Goal: Task Accomplishment & Management: Use online tool/utility

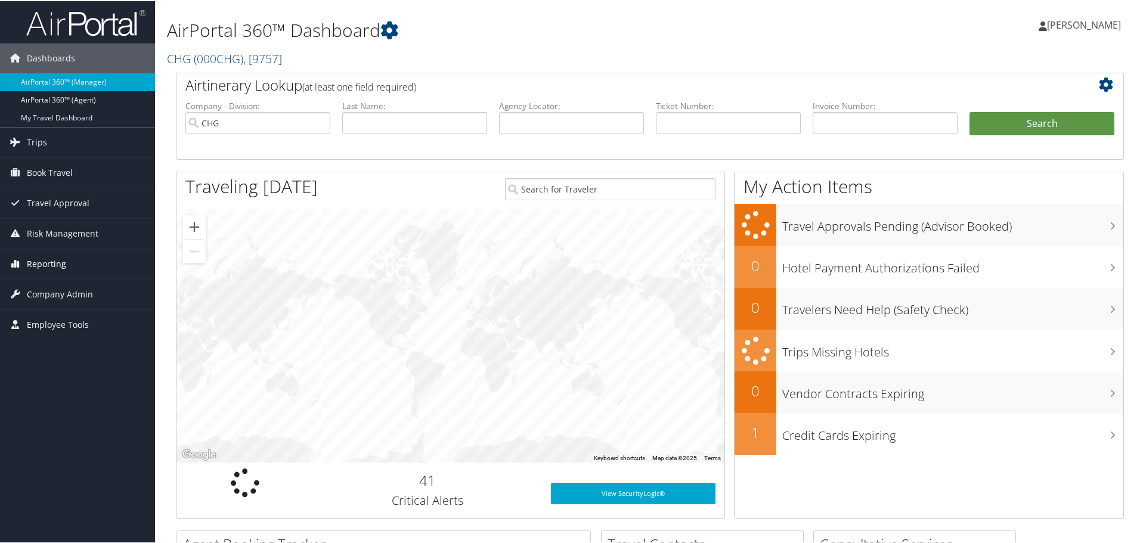
click at [41, 264] on span "Reporting" at bounding box center [46, 263] width 39 height 30
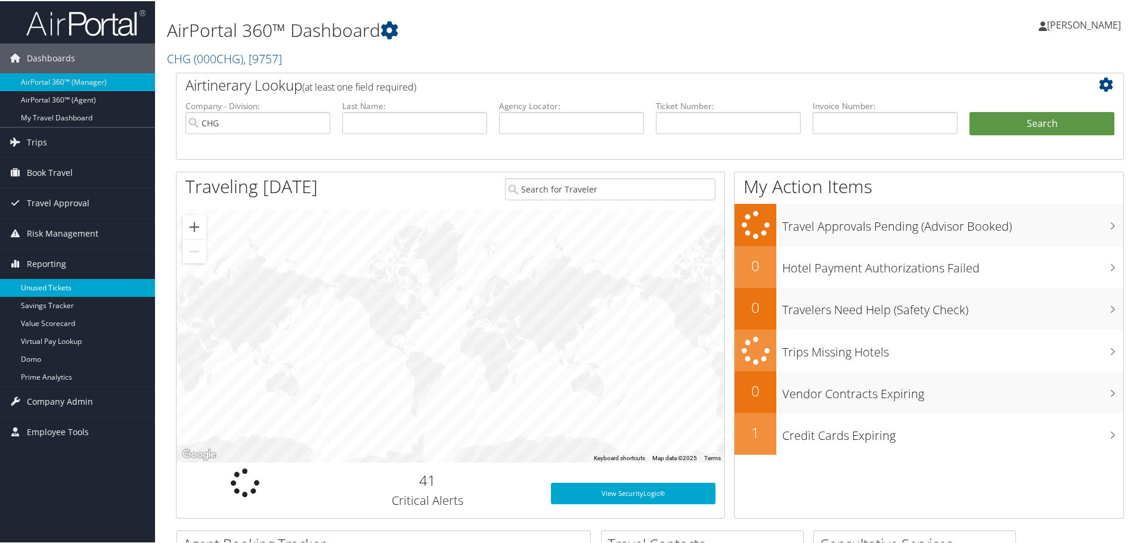
click at [38, 285] on link "Unused Tickets" at bounding box center [77, 287] width 155 height 18
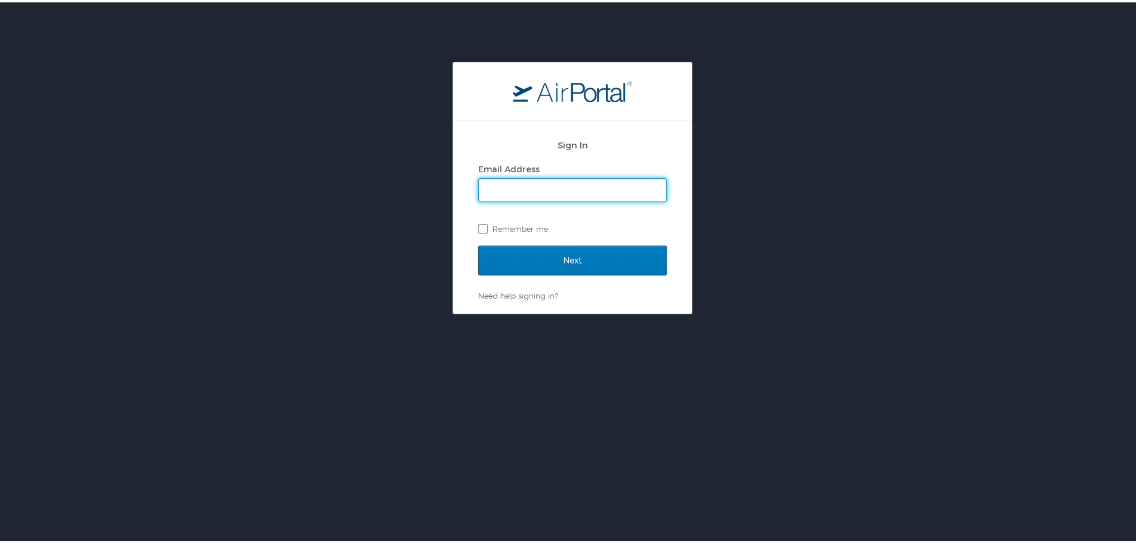
type input "celeste.porter@chghealthcare.com"
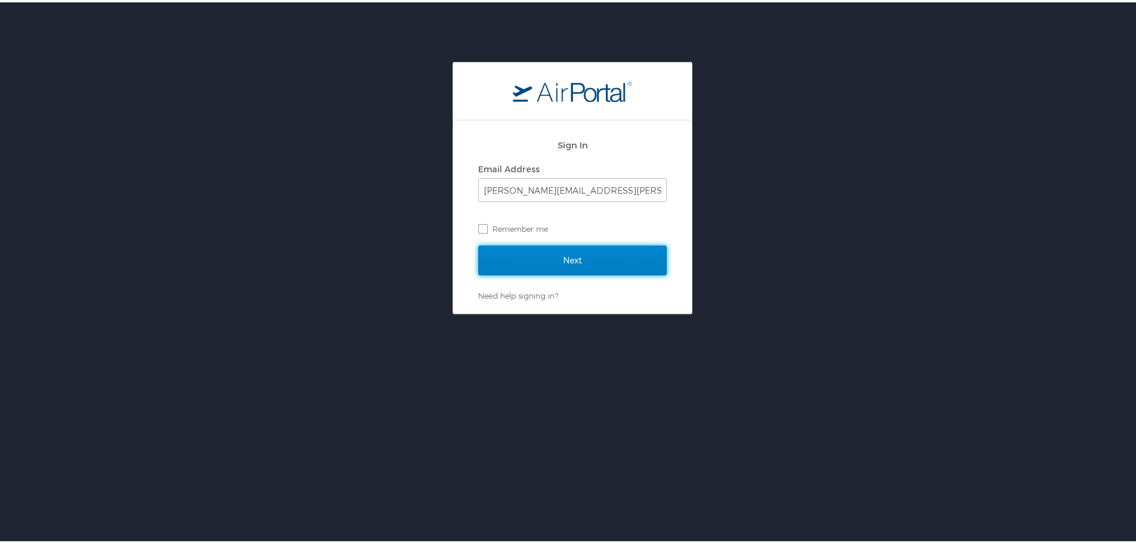
click at [593, 264] on input "Next" at bounding box center [572, 258] width 188 height 30
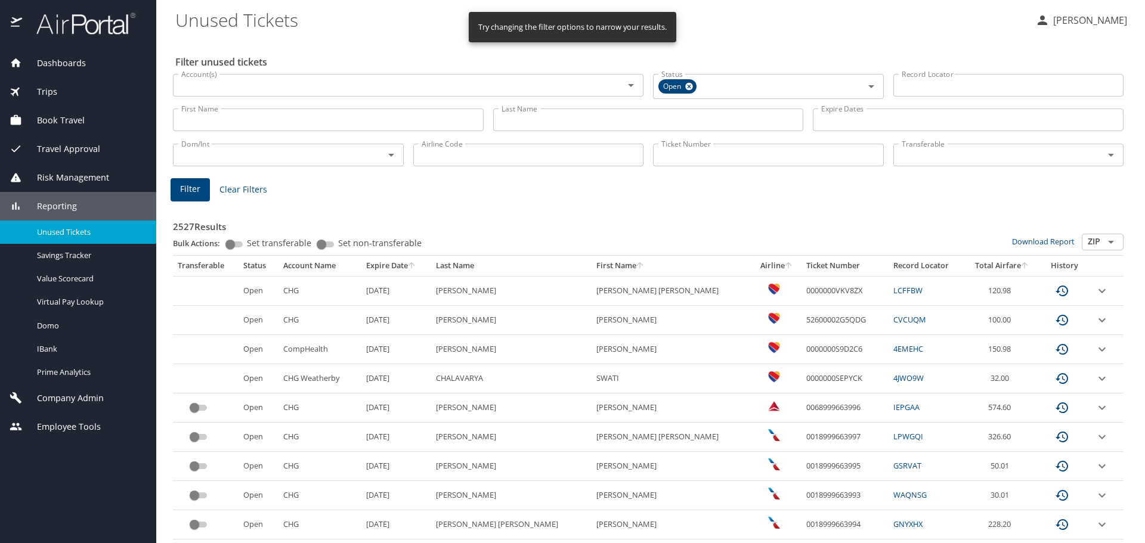
click at [428, 159] on input "Airline Code" at bounding box center [528, 155] width 231 height 23
type input "b6"
click at [184, 187] on span "Filter" at bounding box center [190, 189] width 20 height 15
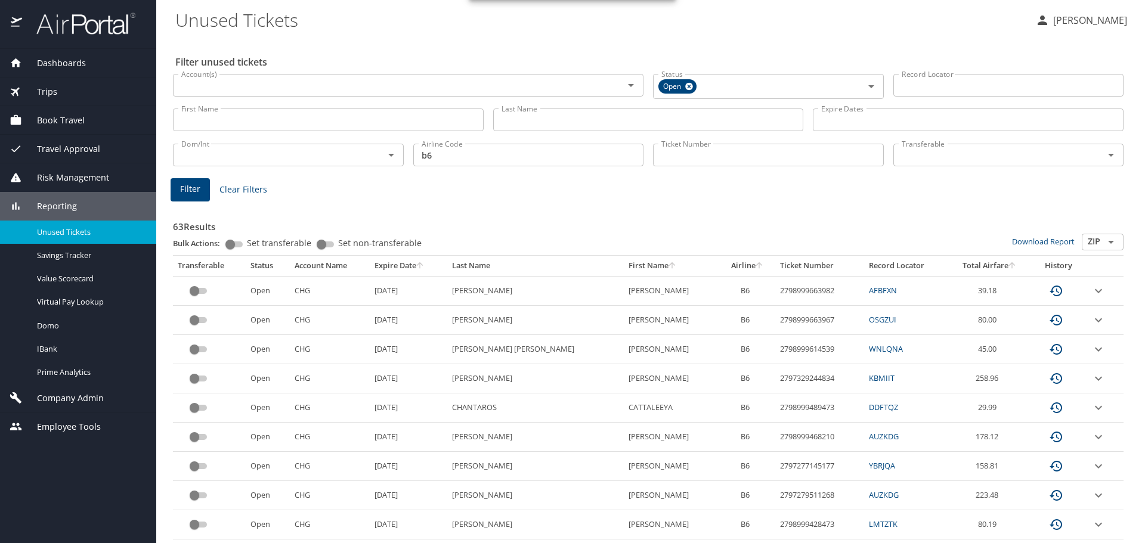
click at [425, 267] on icon "sort" at bounding box center [420, 266] width 10 height 10
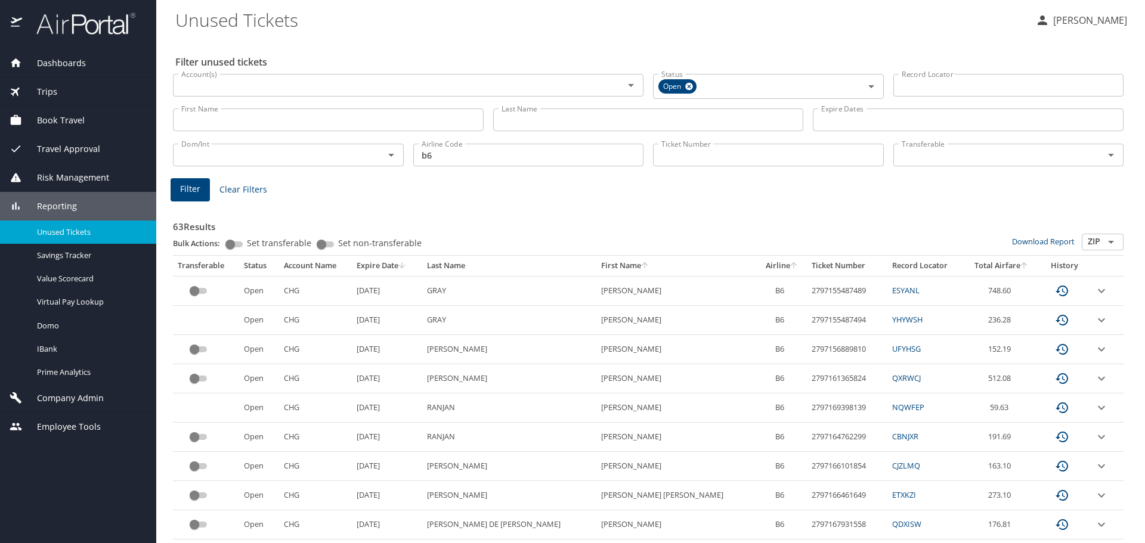
click at [1094, 469] on icon "expand row" at bounding box center [1101, 466] width 14 height 14
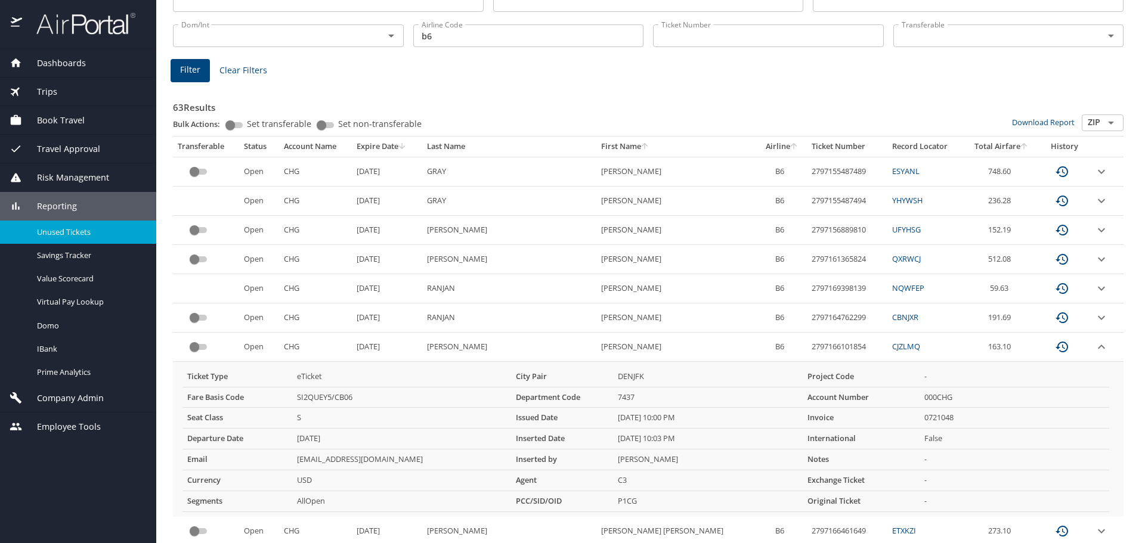
scroll to position [179, 0]
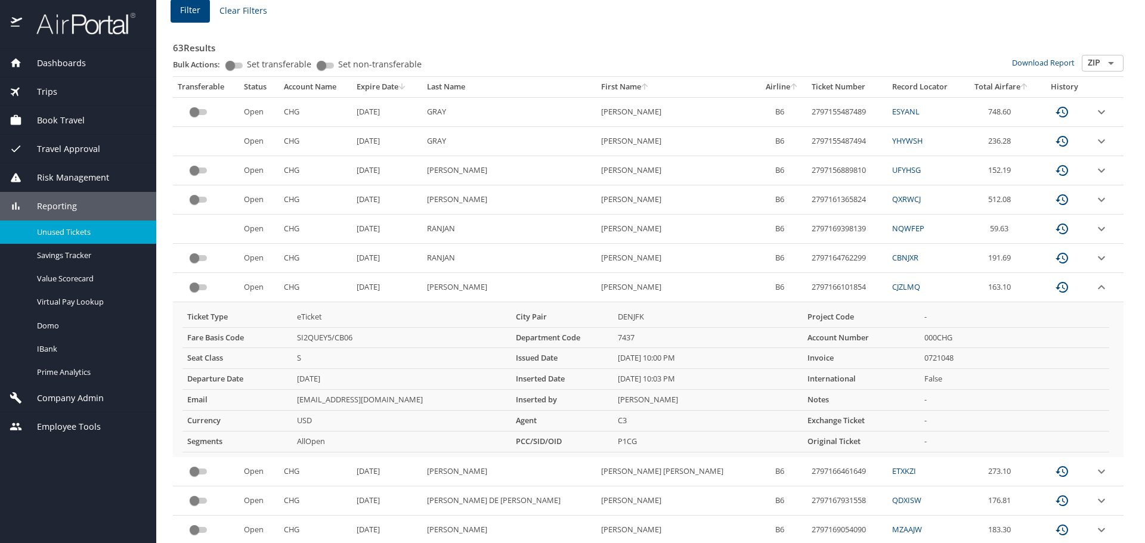
click at [807, 290] on td "2797166101854" at bounding box center [847, 287] width 80 height 29
copy td "2797166101854"
